Goal: Task Accomplishment & Management: Use online tool/utility

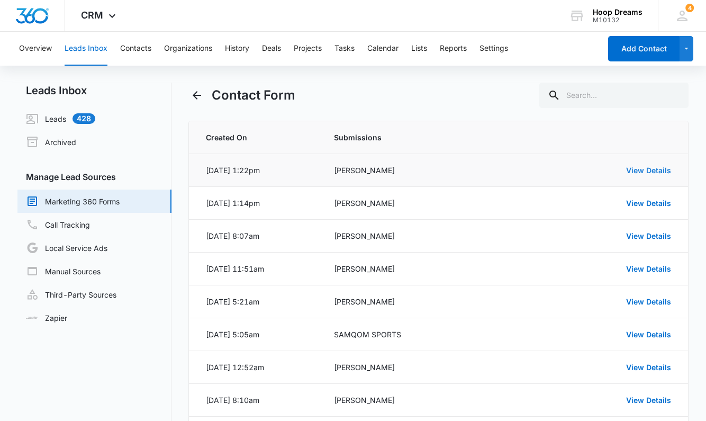
click at [653, 172] on link "View Details" at bounding box center [648, 170] width 45 height 9
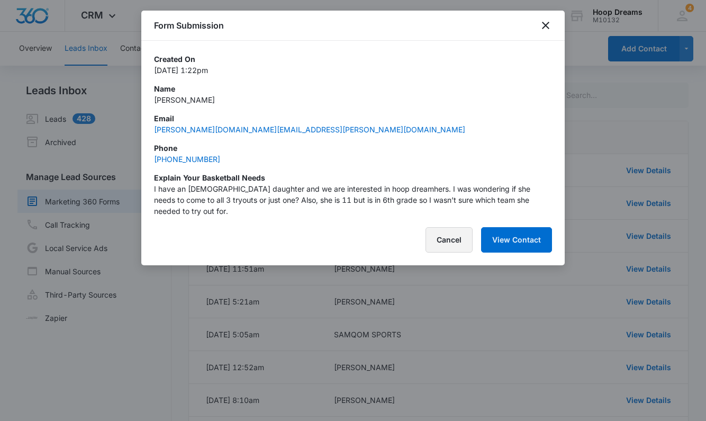
click at [457, 231] on button "Cancel" at bounding box center [448, 239] width 47 height 25
